Goal: Task Accomplishment & Management: Use online tool/utility

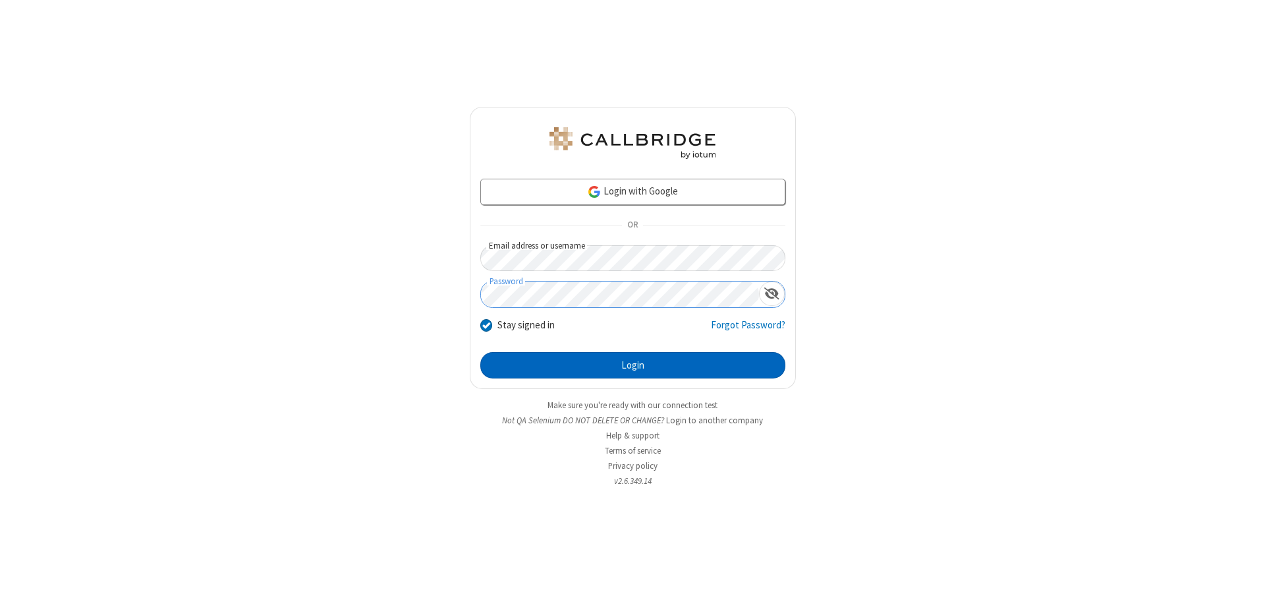
click at [633, 365] on button "Login" at bounding box center [632, 365] width 305 height 26
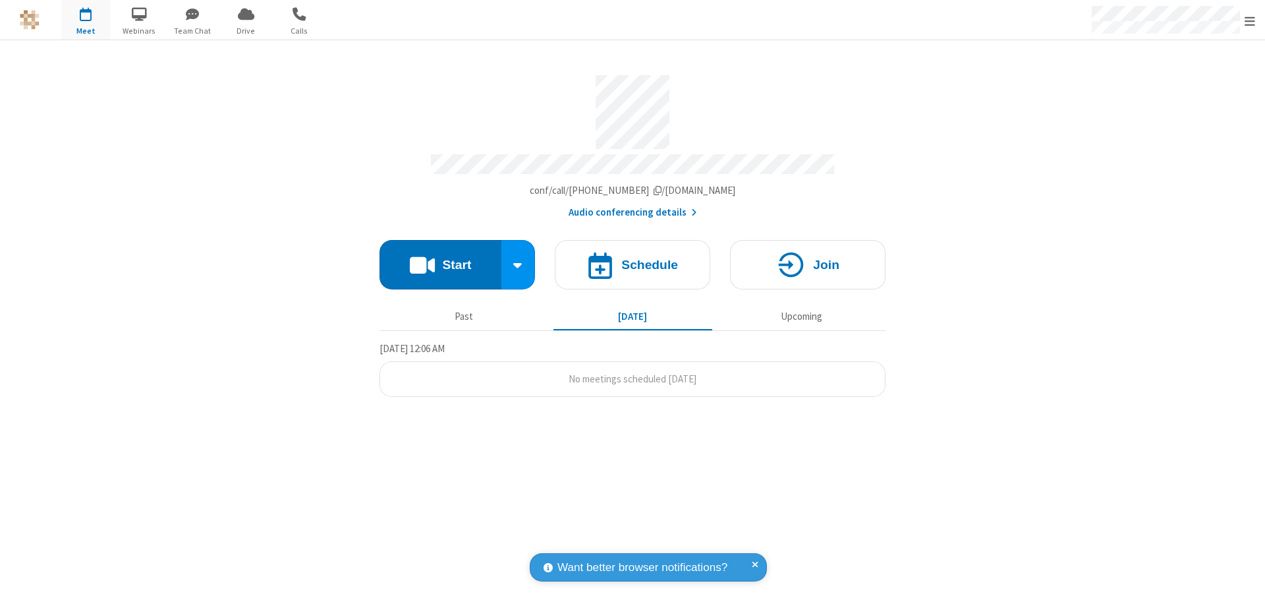
click at [440, 258] on button "Start" at bounding box center [441, 264] width 122 height 49
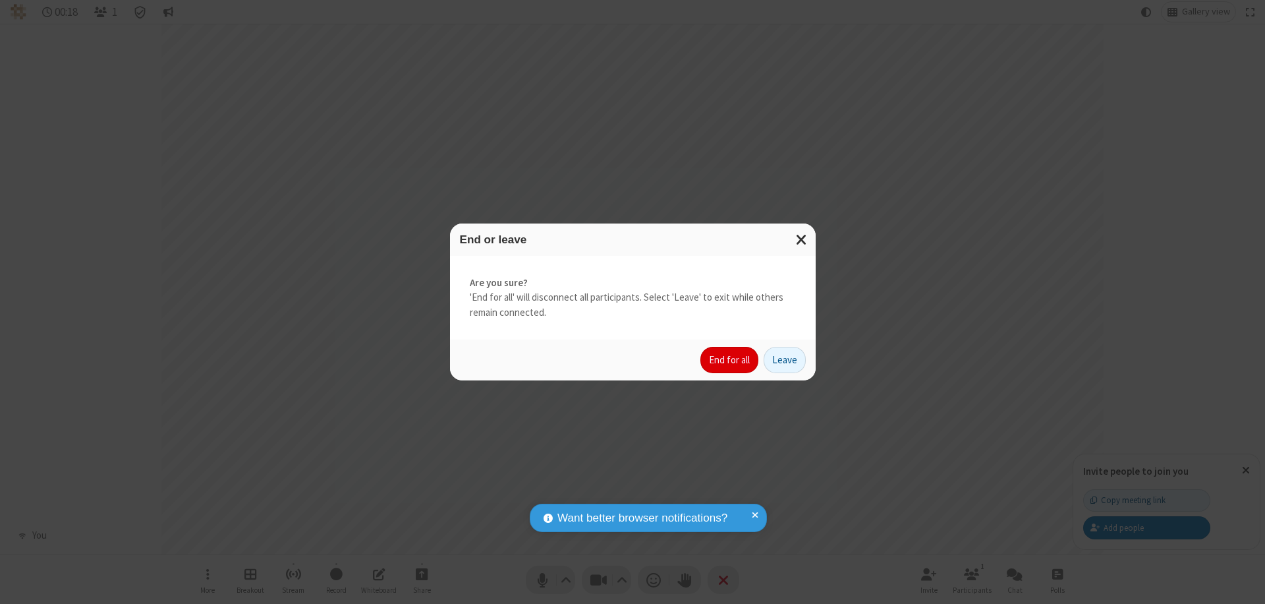
click at [730, 360] on button "End for all" at bounding box center [729, 360] width 58 height 26
